Goal: Use online tool/utility

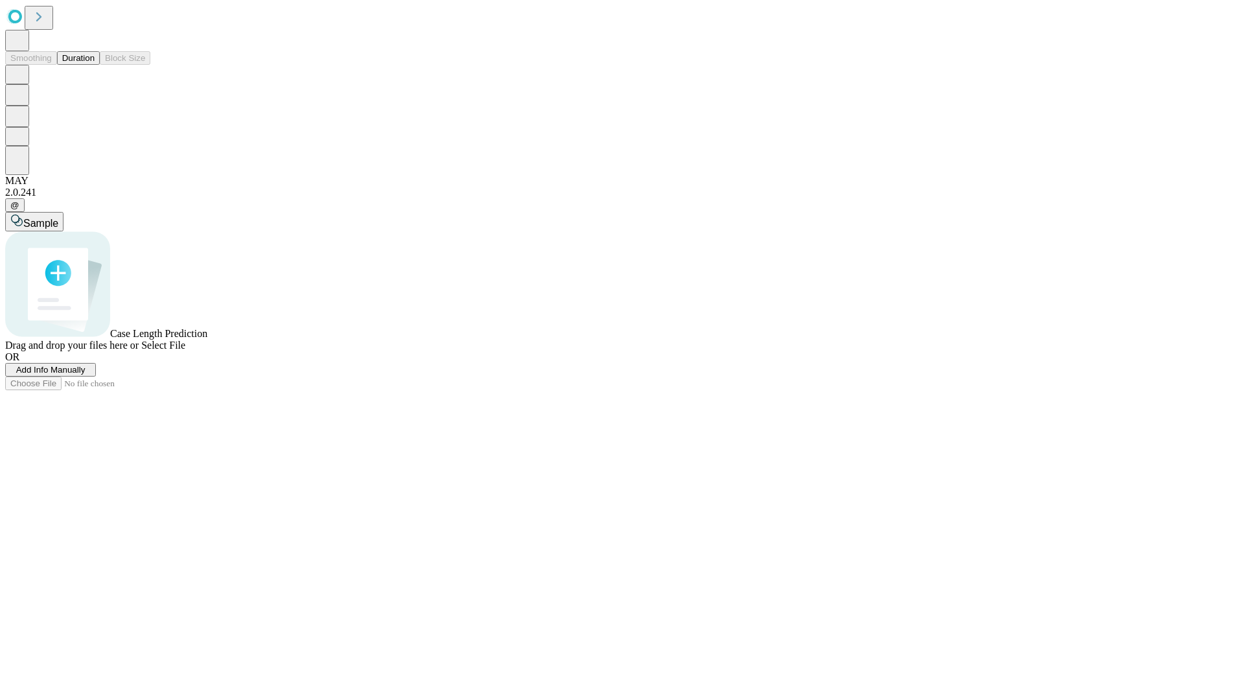
click at [95, 65] on button "Duration" at bounding box center [78, 58] width 43 height 14
click at [58, 218] on span "Sample" at bounding box center [40, 223] width 35 height 11
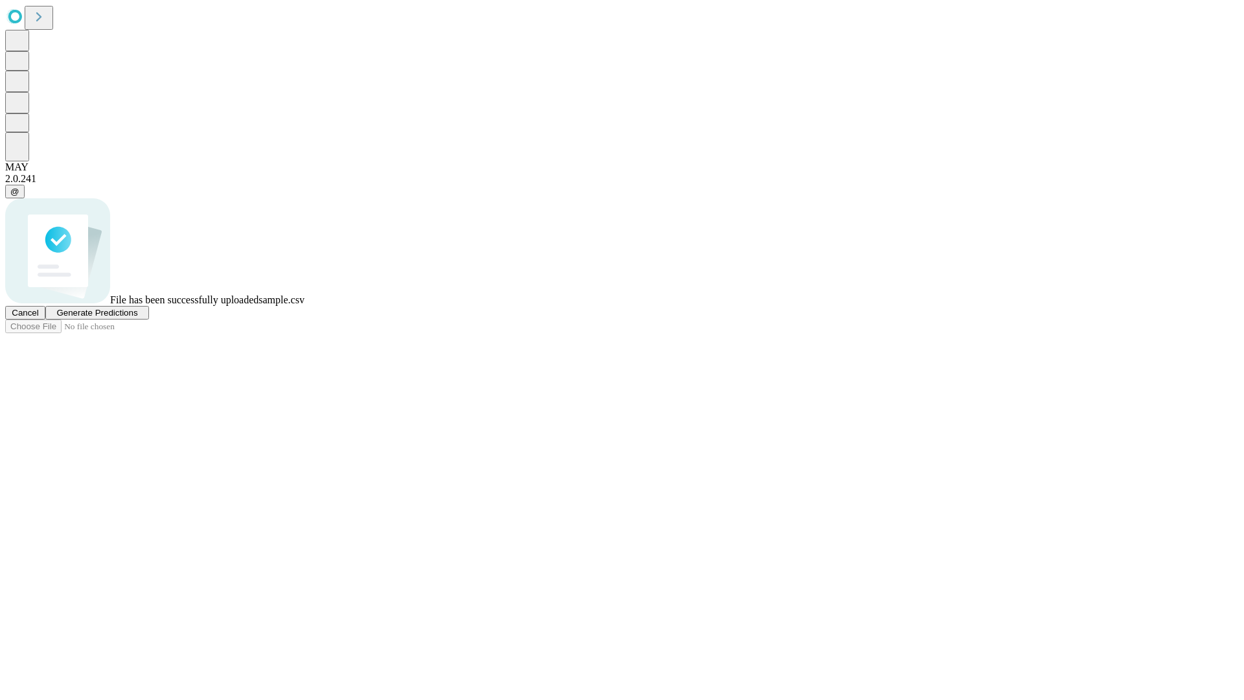
click at [137, 318] on span "Generate Predictions" at bounding box center [96, 313] width 81 height 10
